Goal: Check status

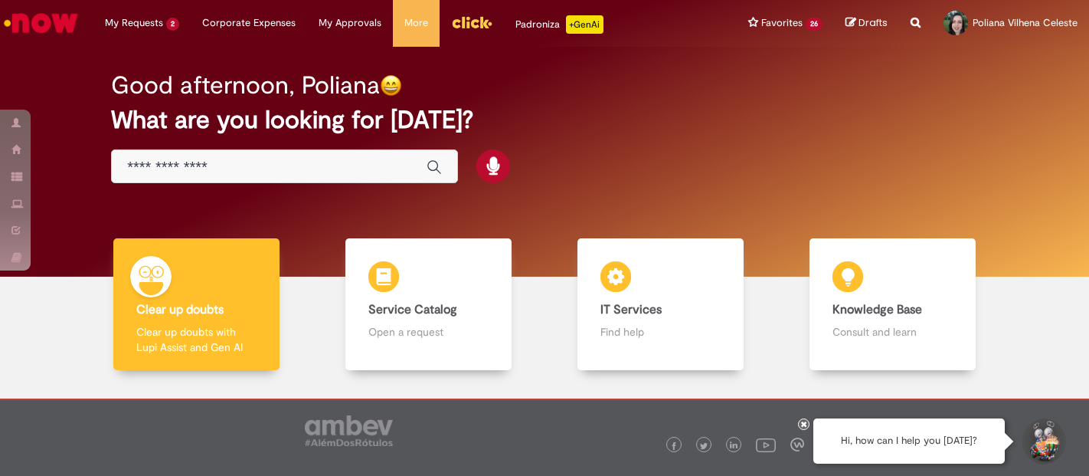
click at [19, 118] on span at bounding box center [16, 122] width 11 height 9
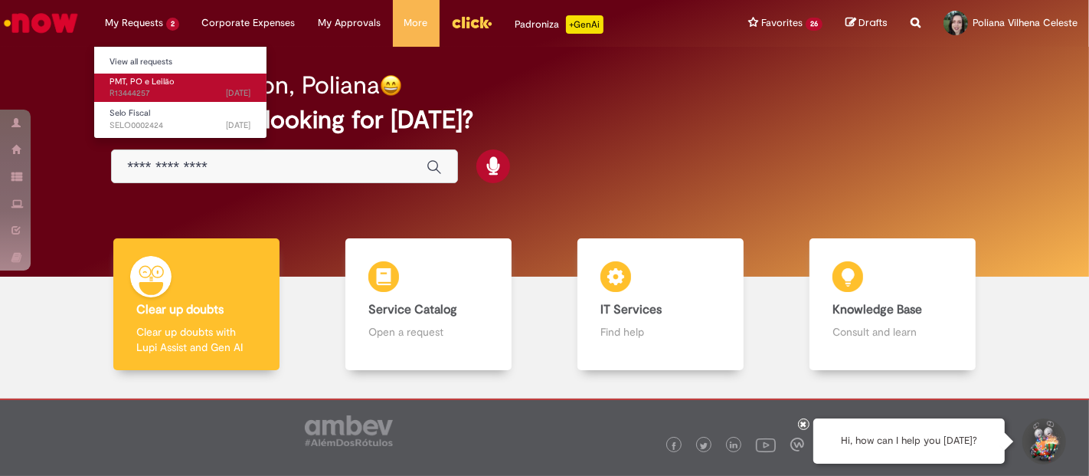
click at [139, 93] on span "[DATE] [DATE] R13444257" at bounding box center [181, 93] width 142 height 12
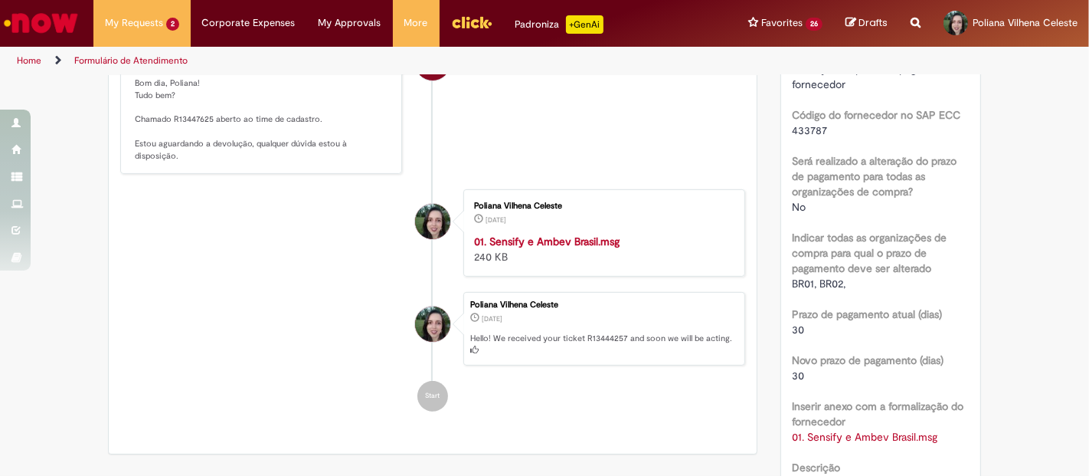
scroll to position [513, 0]
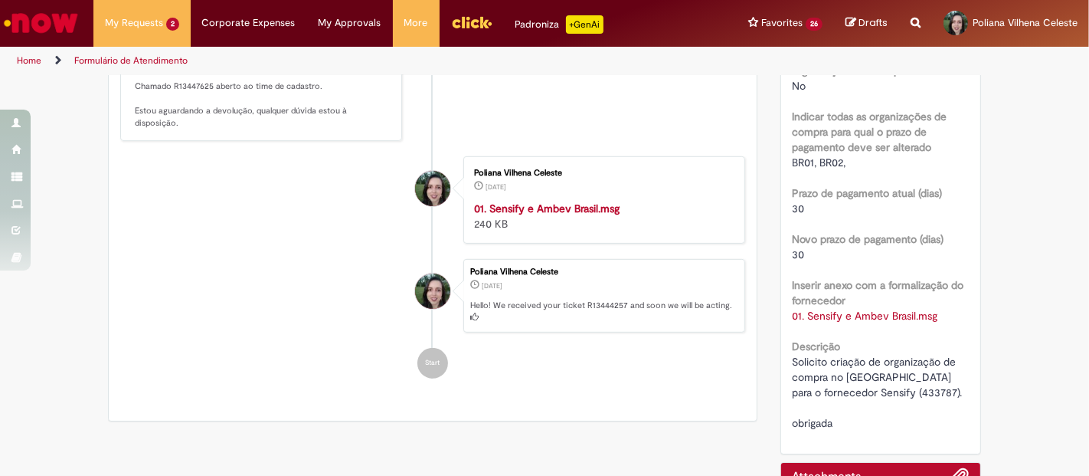
click at [840, 388] on span "Solicito criação de organização de compra no [GEOGRAPHIC_DATA] para o fornecedo…" at bounding box center [878, 392] width 170 height 75
copy span "433787"
